Goal: Task Accomplishment & Management: Complete application form

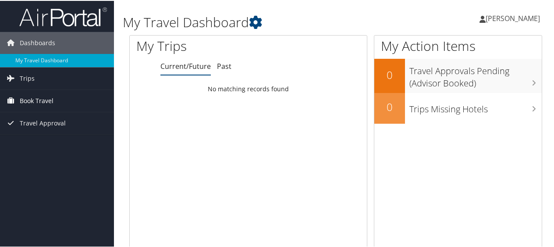
click at [46, 99] on span "Book Travel" at bounding box center [37, 100] width 34 height 22
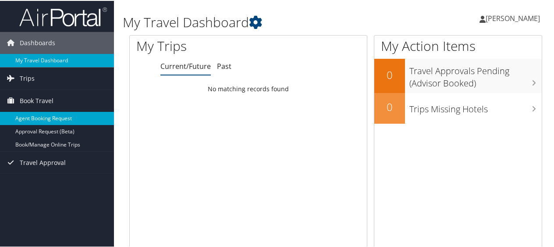
click at [83, 117] on link "Agent Booking Request" at bounding box center [57, 117] width 114 height 13
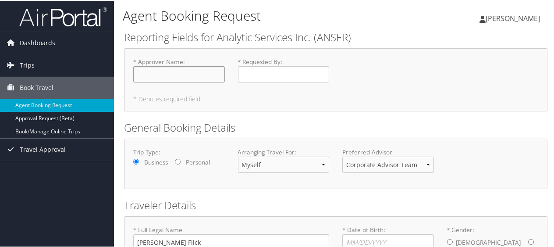
click at [152, 80] on input "* Approver Name : Required" at bounding box center [179, 73] width 92 height 16
type input "C. Wayne Lowe"
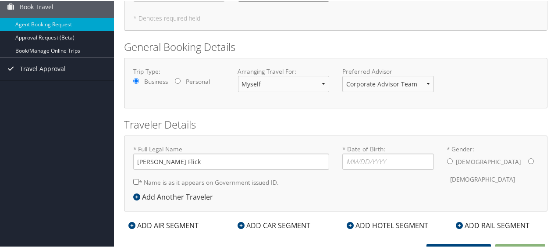
scroll to position [89, 0]
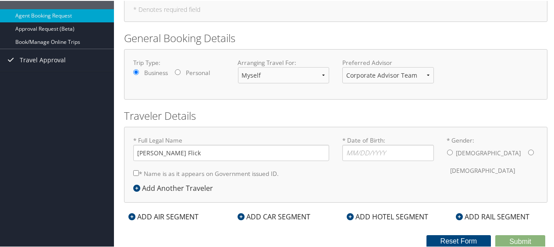
type input "[PERSON_NAME]"
click at [356, 149] on input "* Date of Birth: Invalid Date" at bounding box center [388, 152] width 92 height 16
type input "07/14/1983"
click at [447, 149] on input "* Gender: Male Female" at bounding box center [450, 152] width 6 height 6
radio input "true"
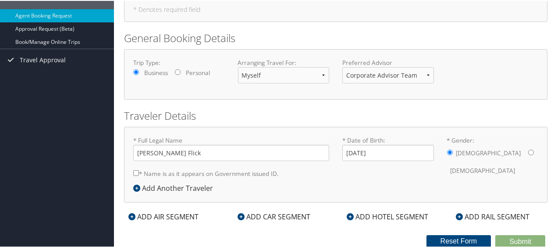
click at [447, 149] on input "* Gender: Male Female" at bounding box center [450, 152] width 6 height 6
click at [133, 174] on input "* Name is as it appears on Government issued ID." at bounding box center [136, 172] width 6 height 6
checkbox input "true"
click at [161, 217] on div "ADD AIR SEGMENT" at bounding box center [163, 215] width 79 height 11
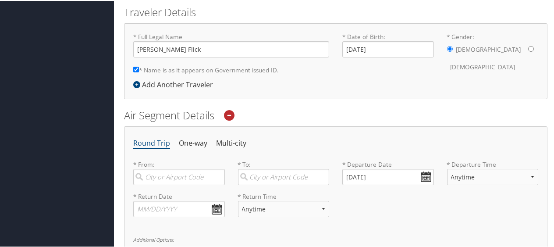
scroll to position [309, 0]
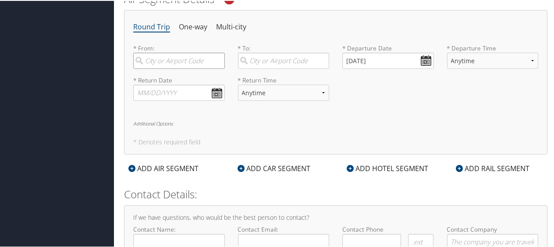
click at [157, 62] on input "search" at bounding box center [179, 60] width 92 height 16
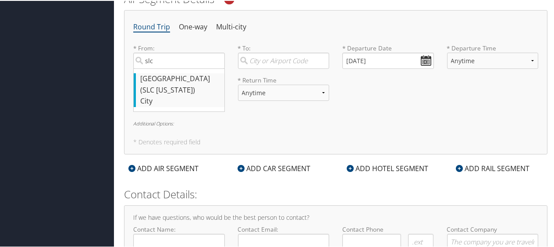
click at [186, 88] on div "Salt Lake City (SLC Utah)" at bounding box center [180, 83] width 80 height 22
click at [186, 68] on input "slc" at bounding box center [179, 60] width 92 height 16
type input "Salt Lake City (SLC Utah)"
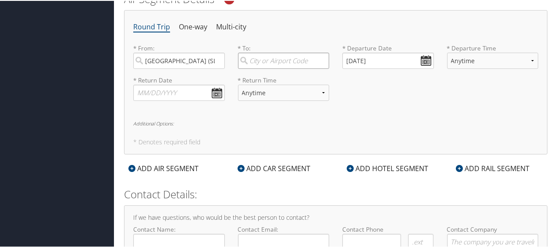
click at [275, 53] on input "search" at bounding box center [284, 60] width 92 height 16
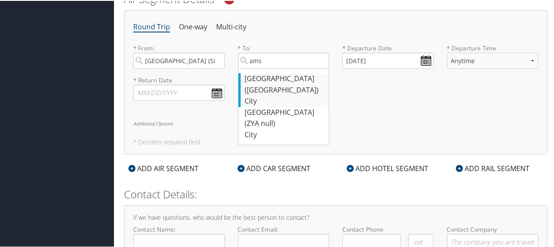
click at [272, 79] on div "Amsterdam (AMS Netherlands)" at bounding box center [285, 83] width 80 height 22
click at [272, 68] on input "ams" at bounding box center [284, 60] width 92 height 16
type input "Amsterdam (AMS Netherlands)"
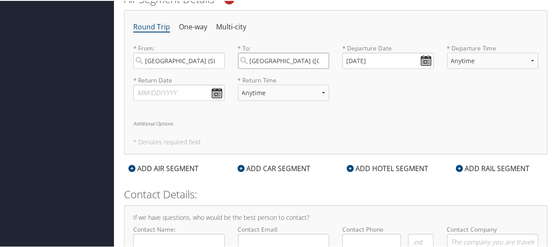
scroll to position [0, 20]
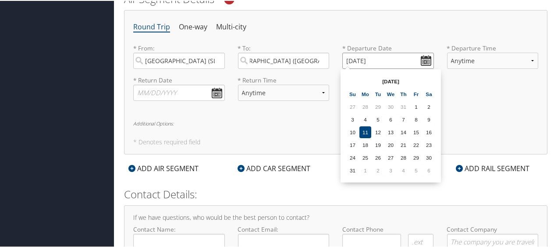
click at [427, 61] on input "08/11/2025" at bounding box center [388, 60] width 92 height 16
click at [355, 155] on td "24" at bounding box center [353, 157] width 12 height 12
type input "08/24/2025"
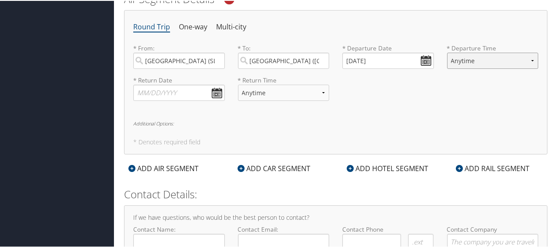
select select "9:00 PM"
click at [189, 93] on input "text" at bounding box center [179, 92] width 92 height 16
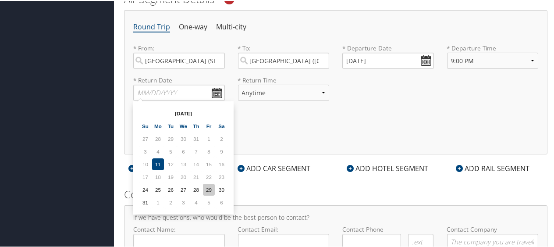
click at [208, 189] on td "29" at bounding box center [209, 189] width 12 height 12
type input "08/29/2025"
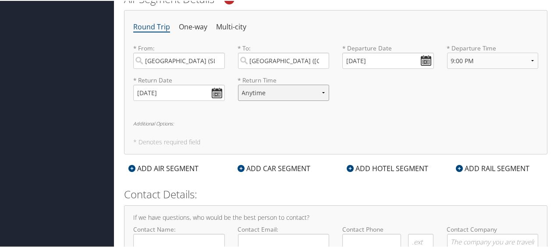
select select "5:00 PM"
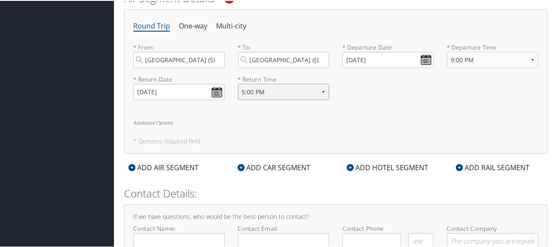
scroll to position [353, 0]
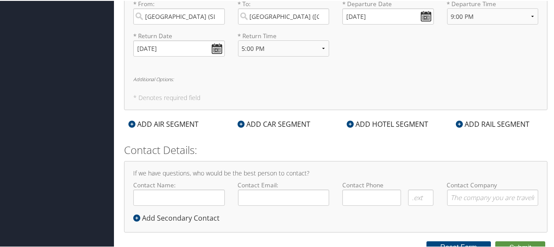
click at [159, 77] on h6 "Additional Options:" at bounding box center [335, 78] width 405 height 5
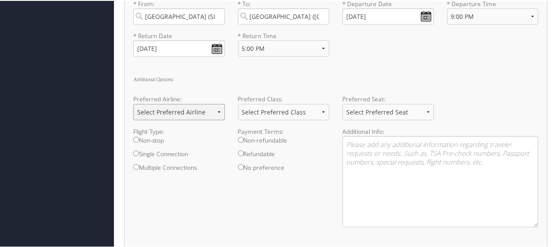
select select "Delta(DL)"
click at [161, 139] on label "Non-stop" at bounding box center [179, 142] width 92 height 14
click at [139, 139] on input "Non-stop" at bounding box center [136, 139] width 6 height 6
radio input "true"
click at [358, 144] on textarea at bounding box center [440, 180] width 196 height 91
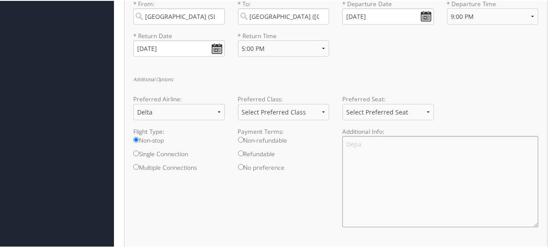
type textarea "Dep"
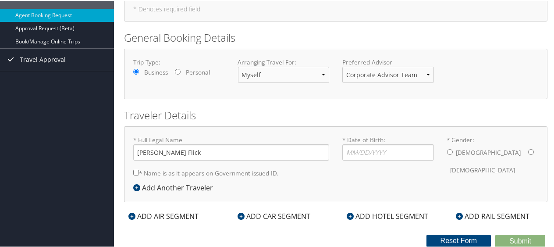
scroll to position [1, 0]
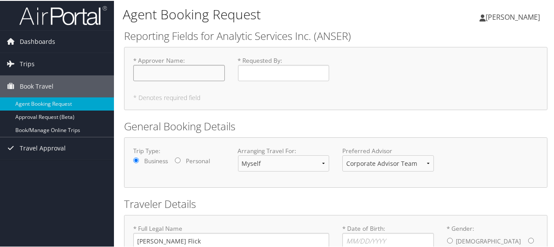
click at [199, 71] on input "* Approver Name : Required" at bounding box center [179, 72] width 92 height 16
type input "Carl Wayne Lowe"
type input "Jonathan"
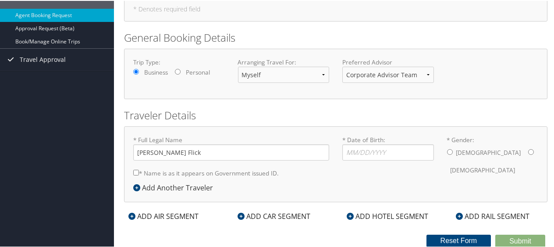
scroll to position [89, 0]
click at [358, 155] on input "* Date of Birth: Invalid Date" at bounding box center [388, 152] width 92 height 16
type input "07/14/1983"
click at [448, 152] on input "* Gender: Male Female" at bounding box center [450, 152] width 6 height 6
radio input "true"
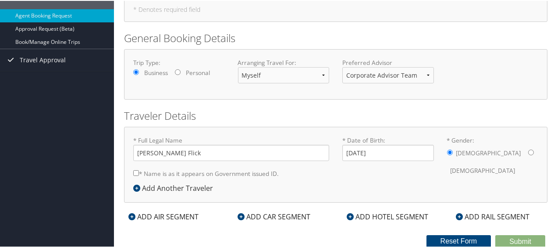
click at [134, 170] on input "* Name is as it appears on Government issued ID." at bounding box center [136, 172] width 6 height 6
checkbox input "true"
click at [146, 215] on div "ADD AIR SEGMENT" at bounding box center [163, 215] width 79 height 11
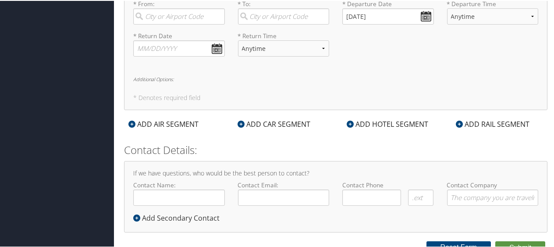
scroll to position [265, 0]
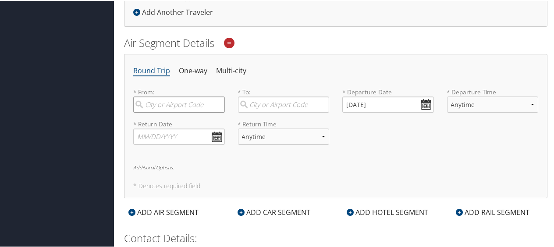
click at [150, 103] on input "search" at bounding box center [179, 104] width 92 height 16
